Goal: Information Seeking & Learning: Find specific page/section

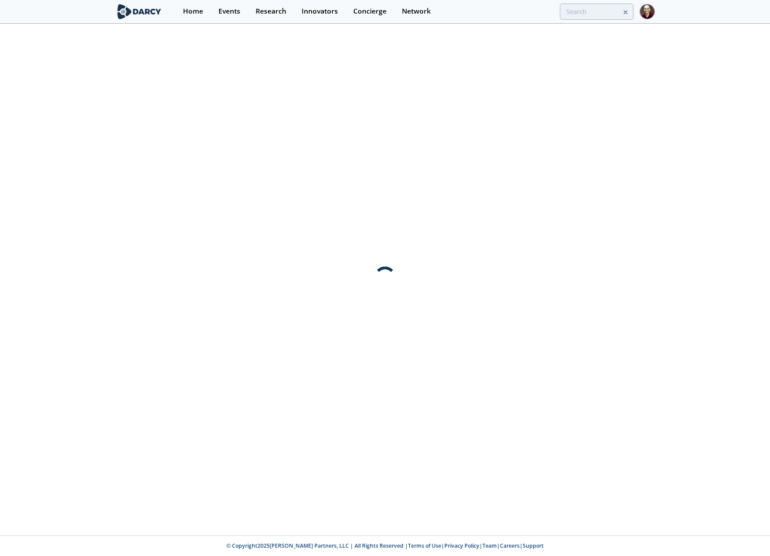
type input "climateearth"
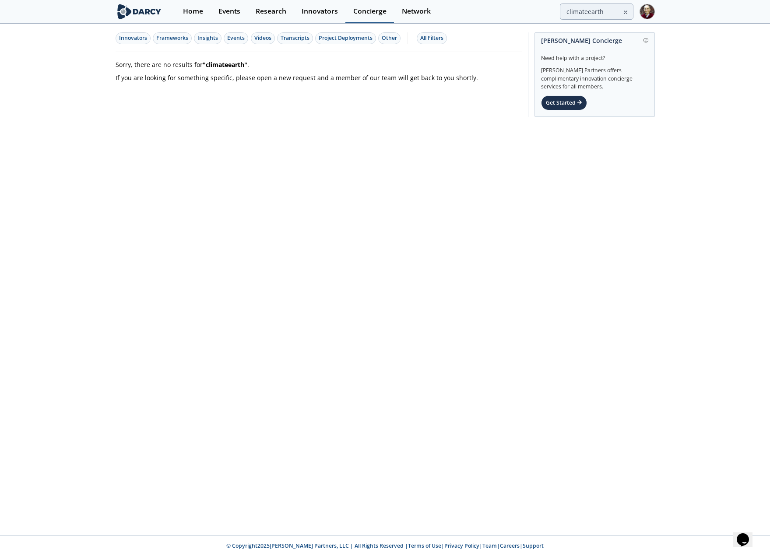
click at [367, 14] on div "Concierge" at bounding box center [369, 11] width 33 height 7
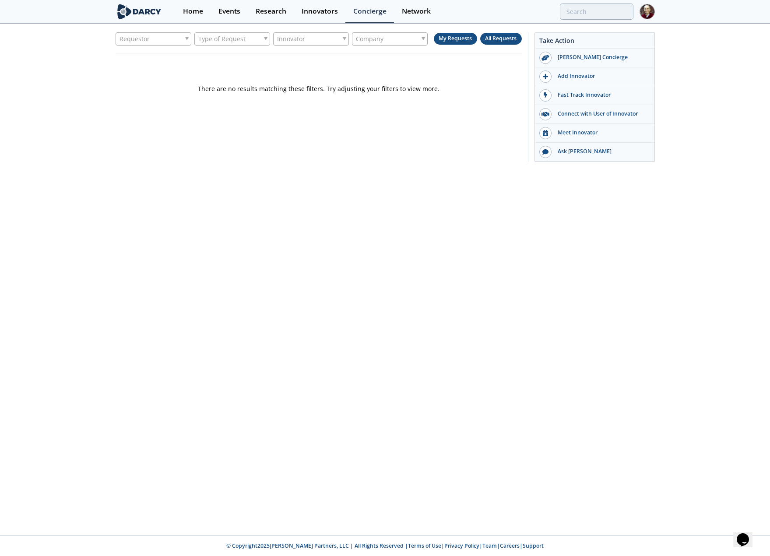
click at [505, 38] on span "All Requests" at bounding box center [501, 38] width 32 height 7
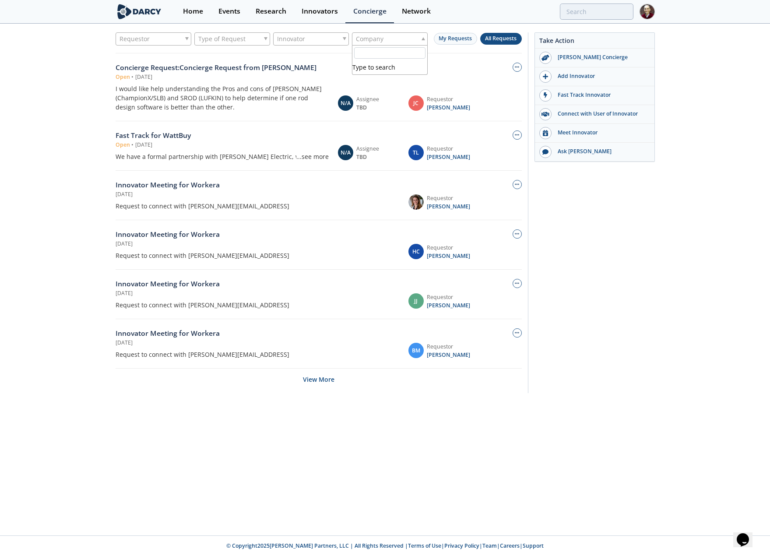
click at [392, 39] on div "Company" at bounding box center [390, 38] width 76 height 13
type input "ceno"
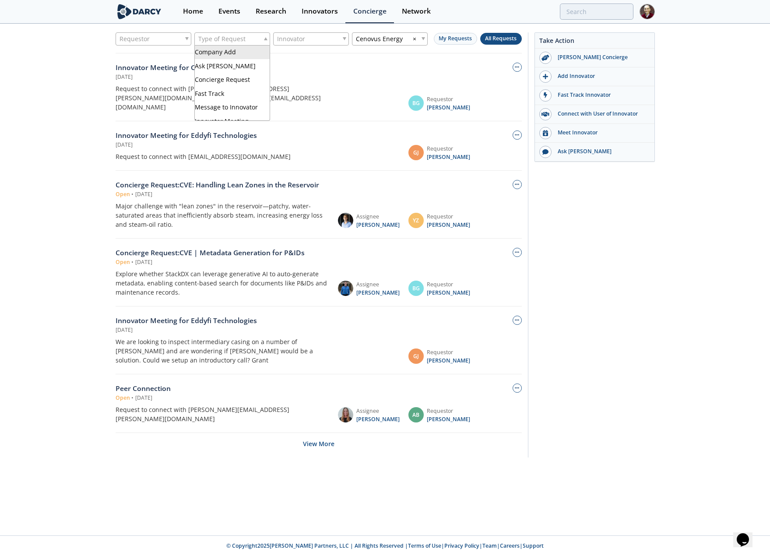
click at [219, 40] on span "Type of Request" at bounding box center [221, 39] width 47 height 12
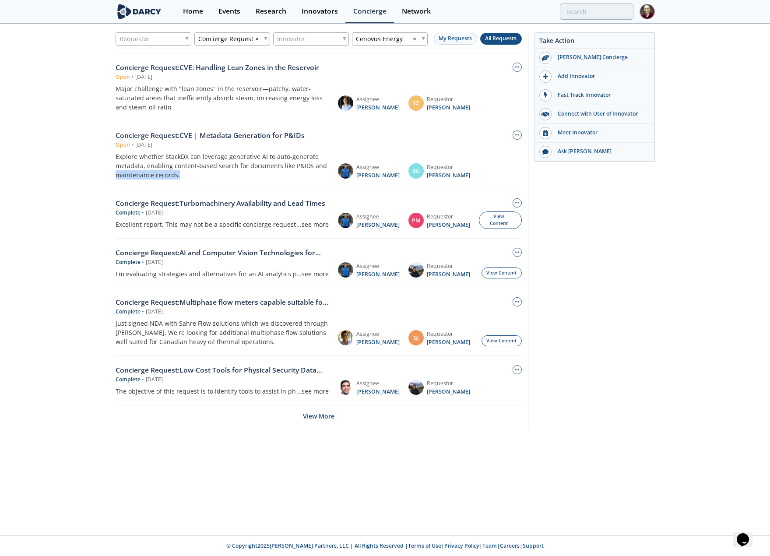
drag, startPoint x: 191, startPoint y: 173, endPoint x: 104, endPoint y: 170, distance: 87.2
click at [104, 170] on div "Requestor Concierge Request × Innovator Cenovus Energy × My Requests All Reques…" at bounding box center [385, 234] width 770 height 418
click at [105, 165] on div "Requestor Concierge Request × Innovator Cenovus Energy × My Requests All Reques…" at bounding box center [385, 234] width 770 height 418
drag, startPoint x: 105, startPoint y: 165, endPoint x: 110, endPoint y: 175, distance: 11.6
click at [110, 176] on div "Requestor Concierge Request × Innovator Cenovus Energy × My Requests All Reques…" at bounding box center [385, 234] width 770 height 418
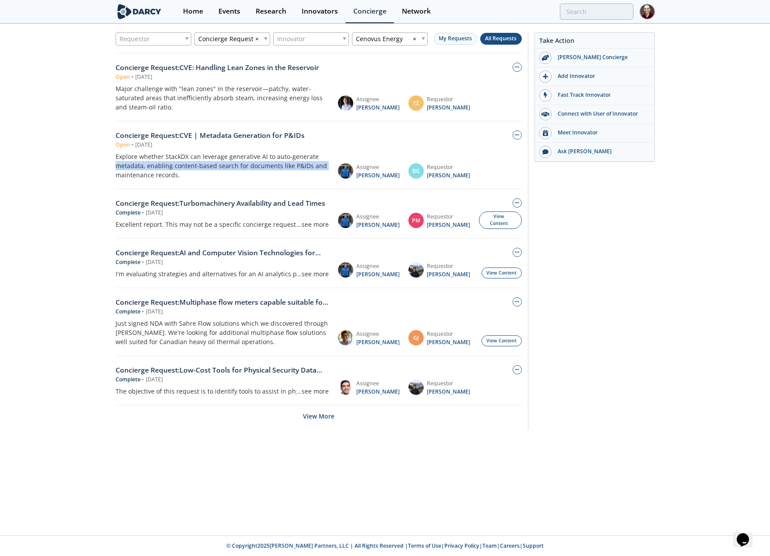
click at [110, 175] on div "Requestor Concierge Request × Innovator Cenovus Energy × My Requests All Reques…" at bounding box center [385, 234] width 770 height 418
